Goal: Information Seeking & Learning: Understand process/instructions

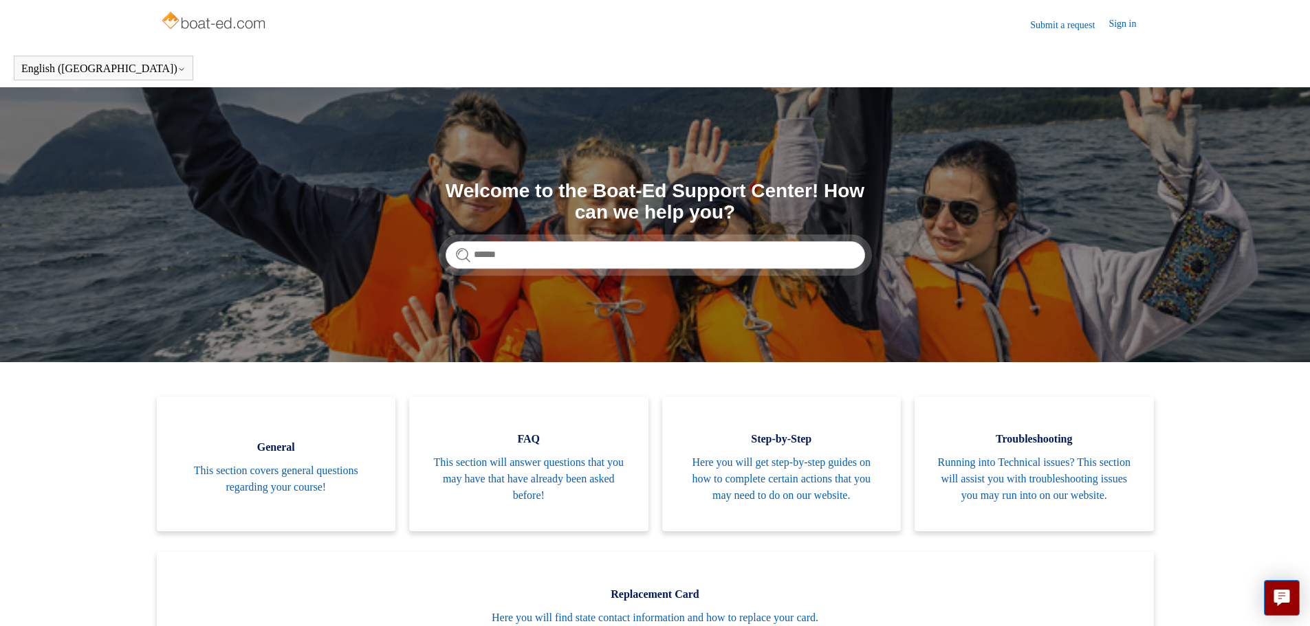
scroll to position [138, 0]
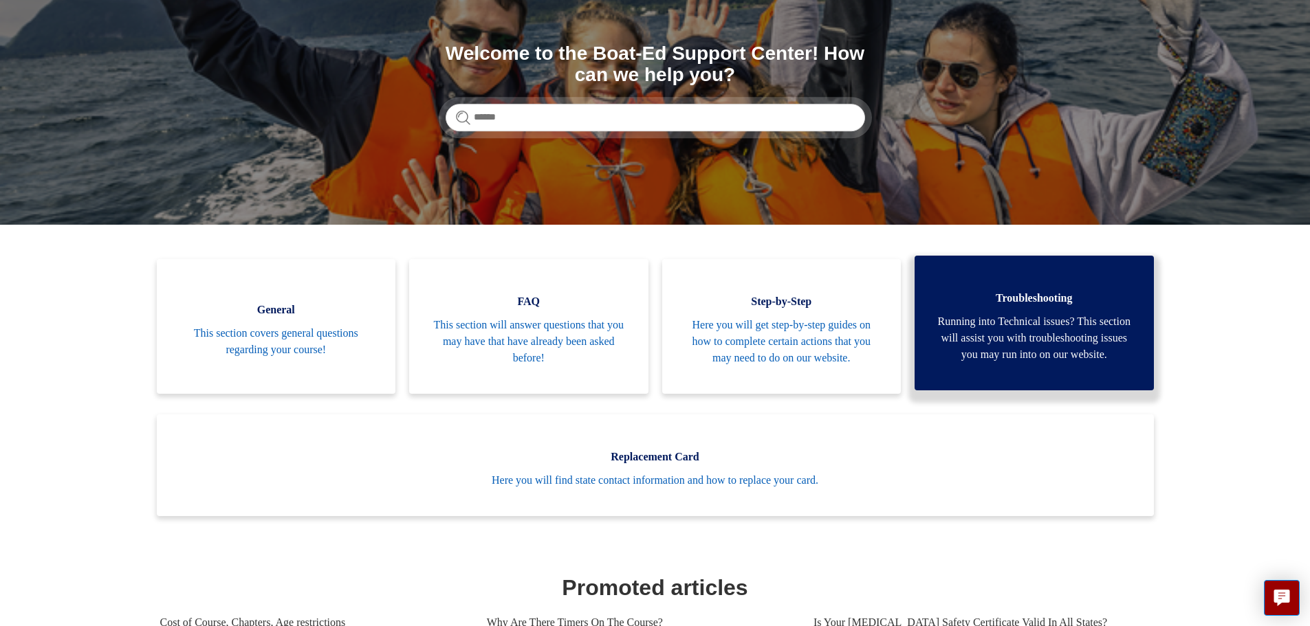
click at [1022, 326] on span "Running into Technical issues? This section will assist you with troubleshootin…" at bounding box center [1034, 339] width 198 height 50
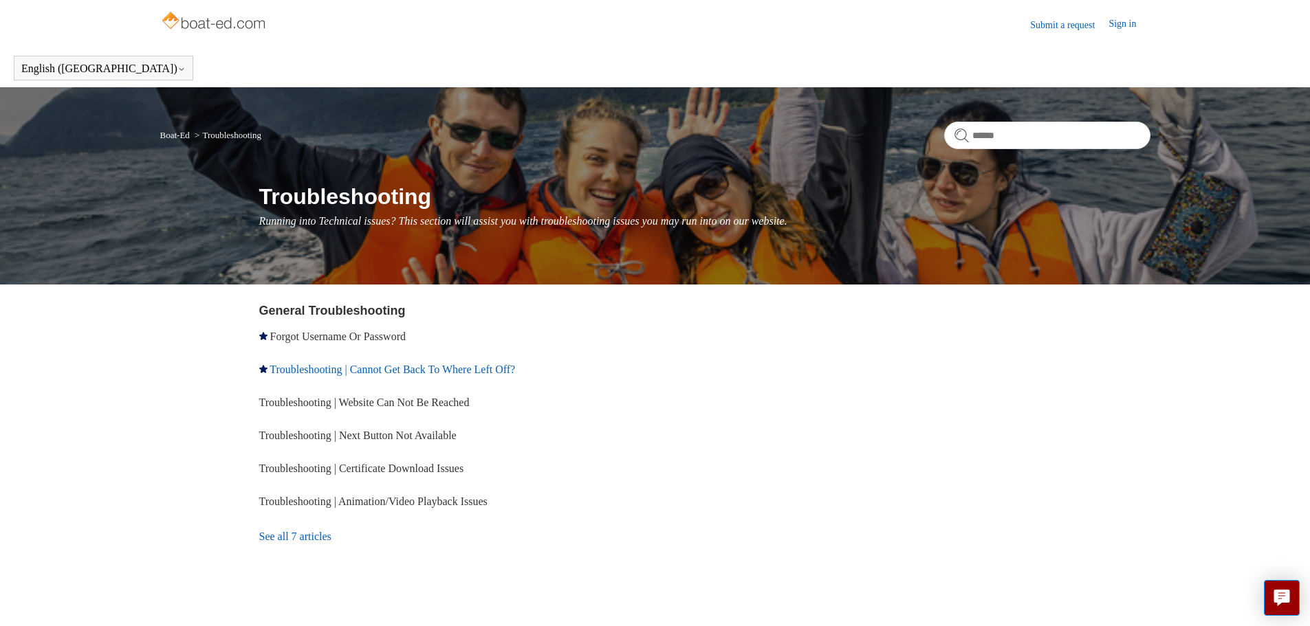
click at [433, 367] on link "Troubleshooting | Cannot Get Back To Where Left Off?" at bounding box center [392, 370] width 245 height 12
